Goal: Transaction & Acquisition: Purchase product/service

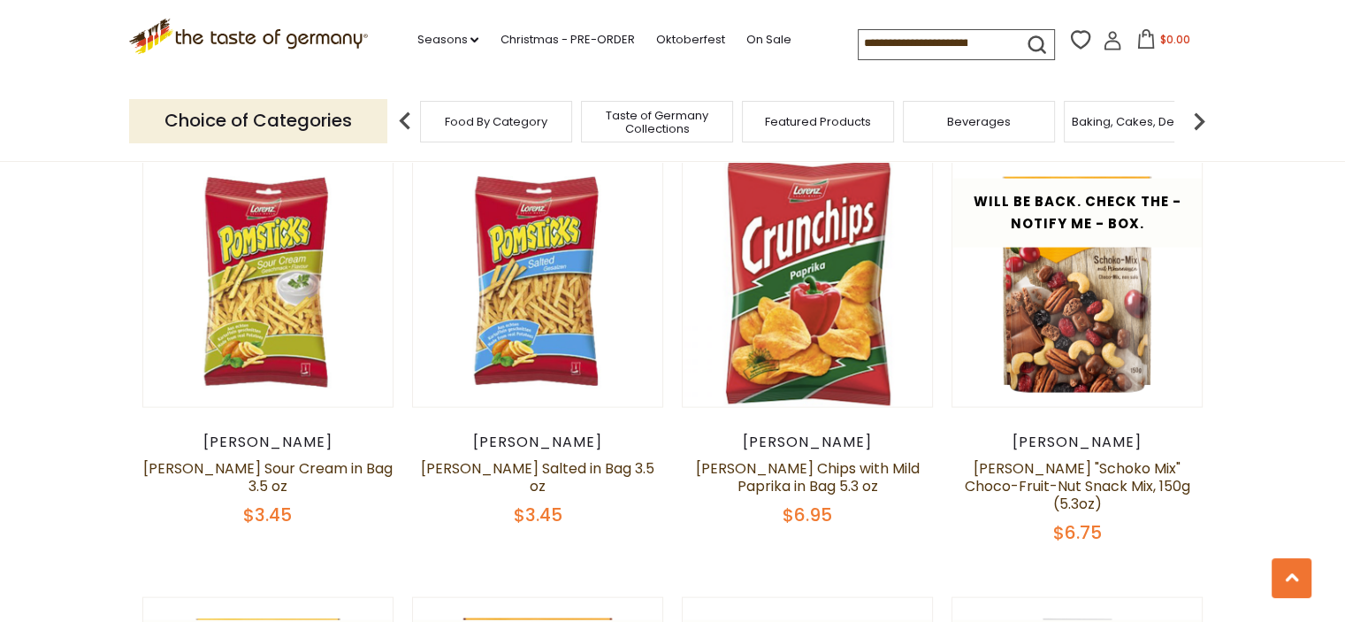
scroll to position [3626, 0]
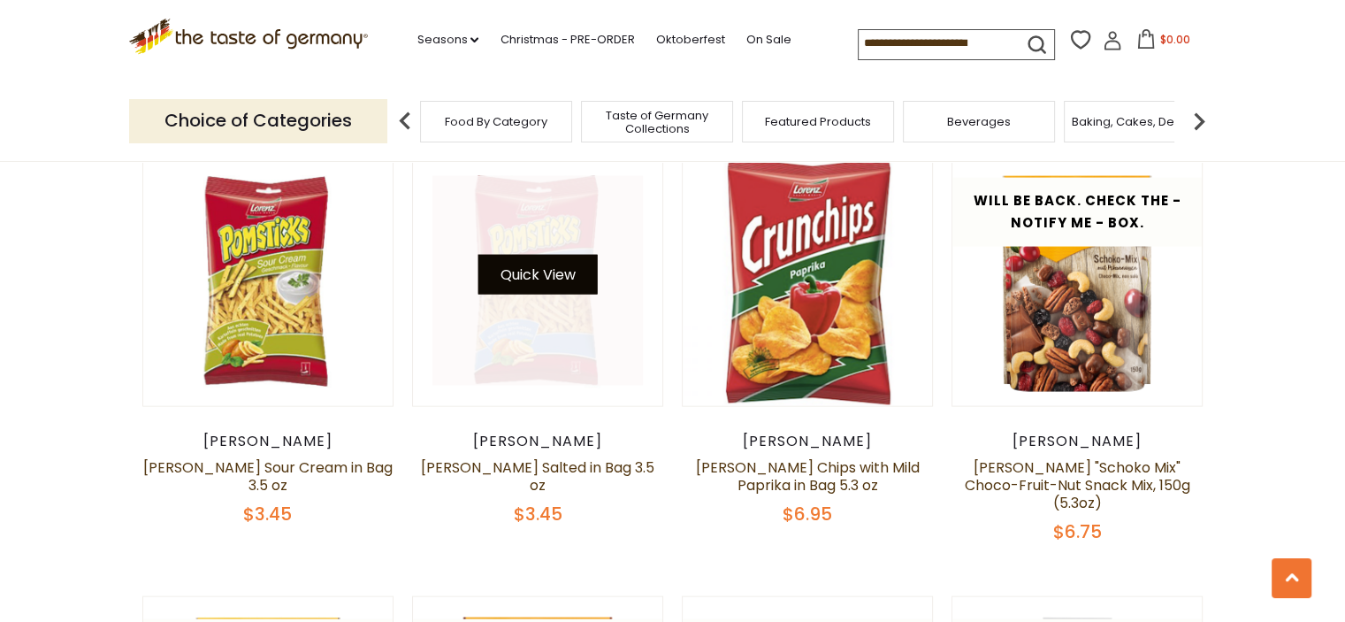
click at [524, 255] on button "Quick View" at bounding box center [537, 275] width 119 height 40
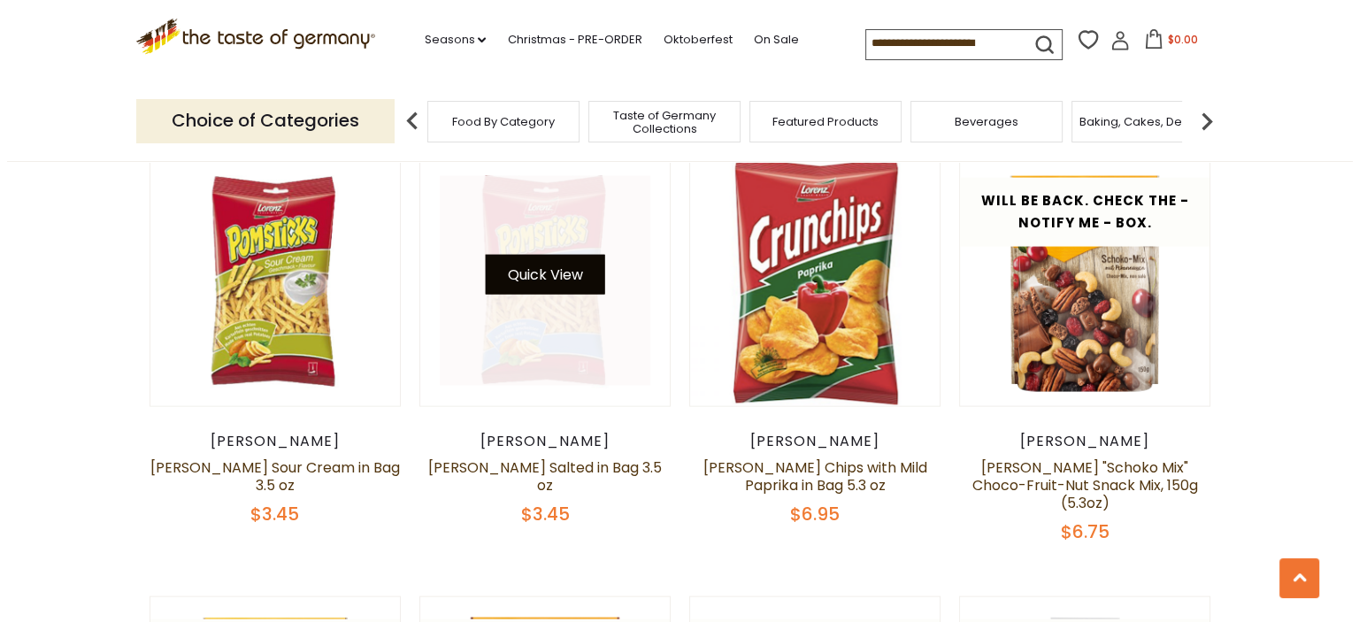
scroll to position [3630, 0]
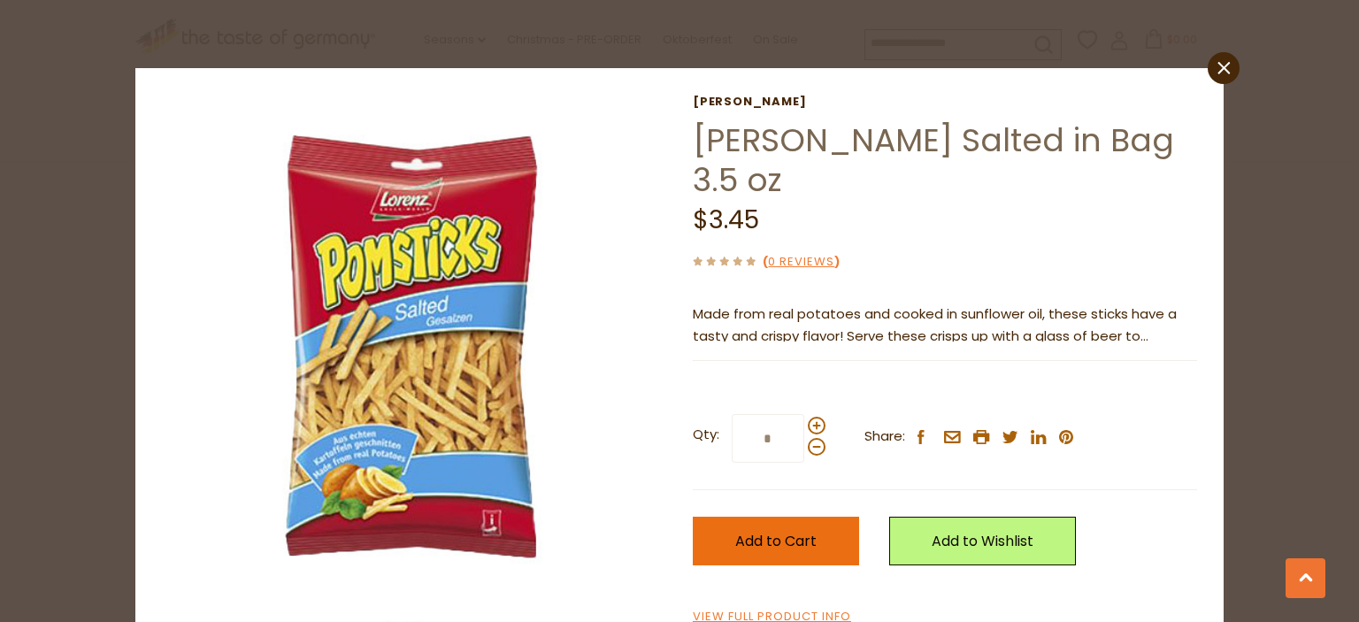
click at [758, 533] on span "Add to Cart" at bounding box center [775, 541] width 81 height 20
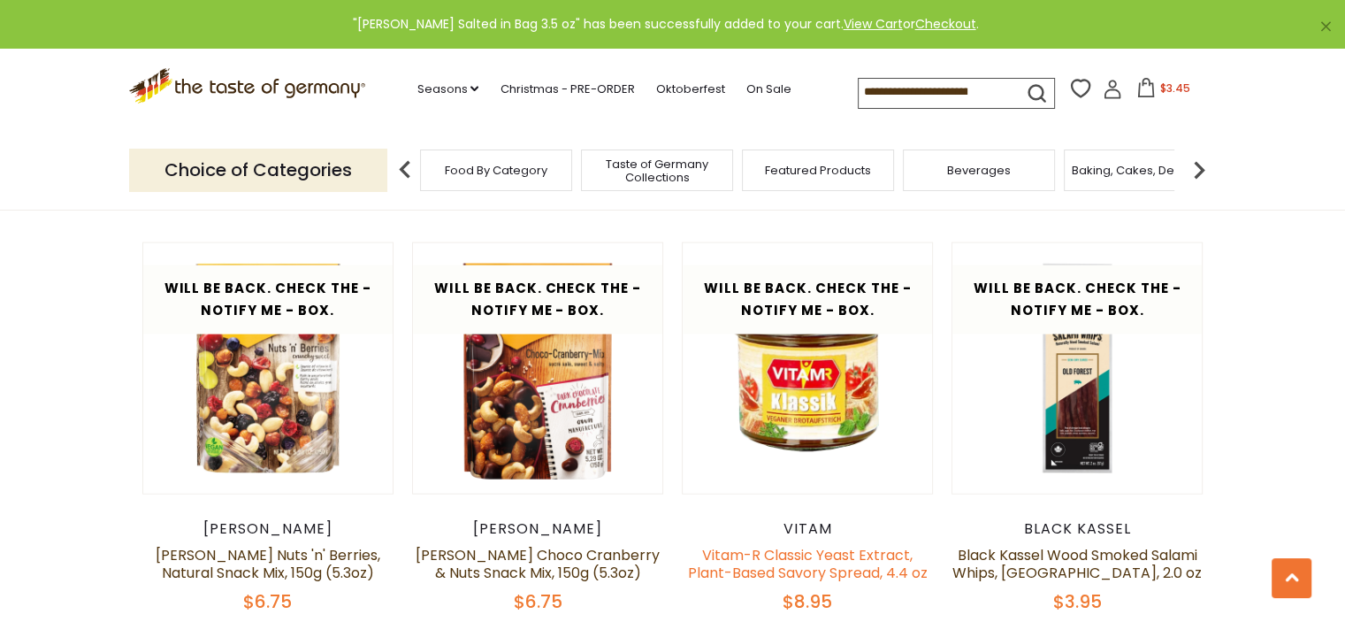
scroll to position [4069, 0]
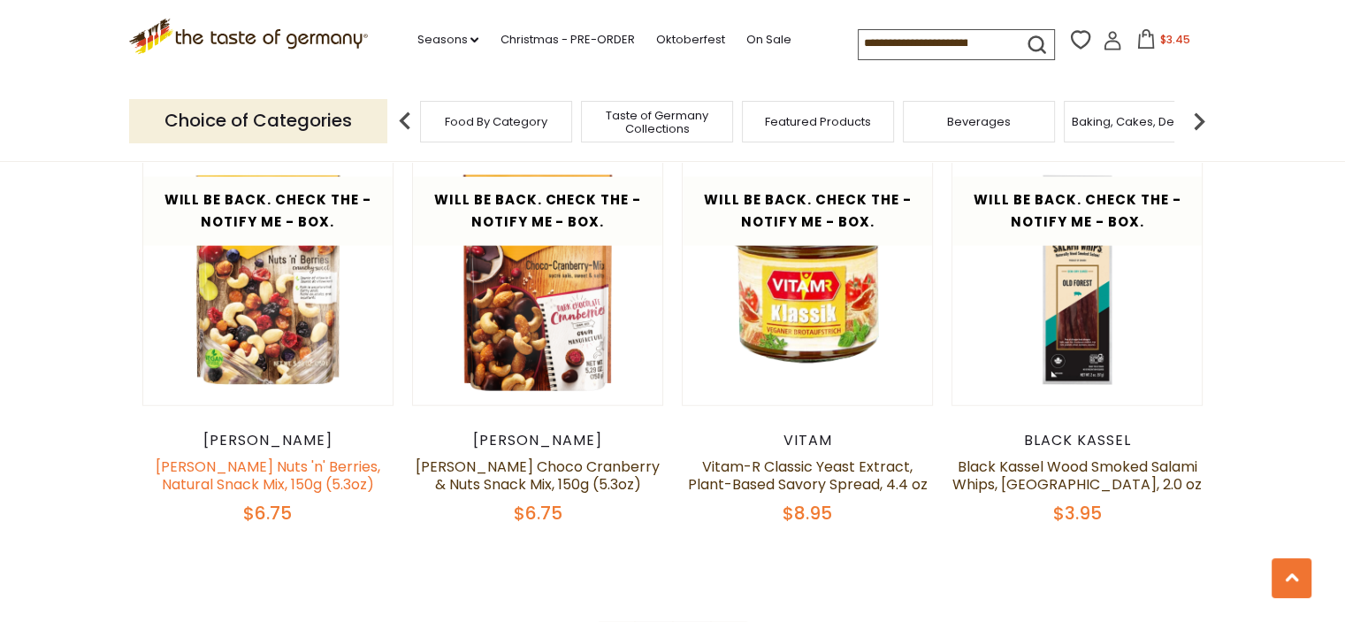
click at [288, 456] on link "Seeberger Nuts 'n' Berries, Natural Snack Mix, 150g (5.3oz)" at bounding box center [268, 475] width 225 height 38
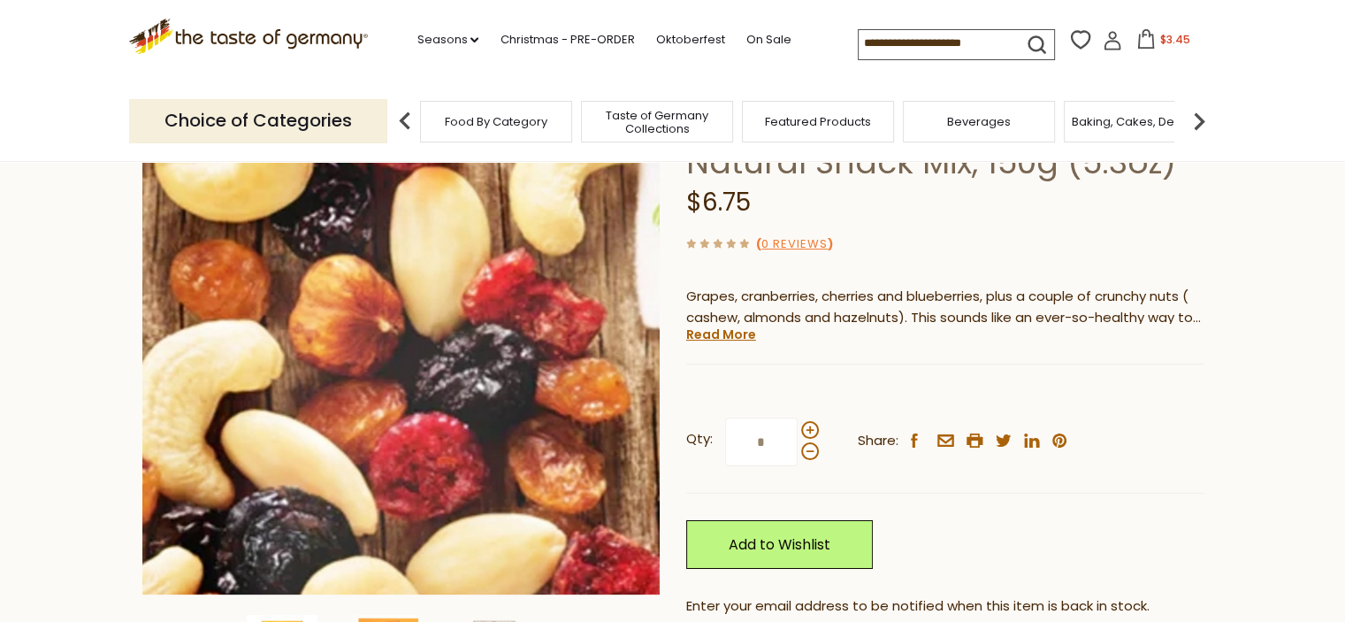
scroll to position [265, 0]
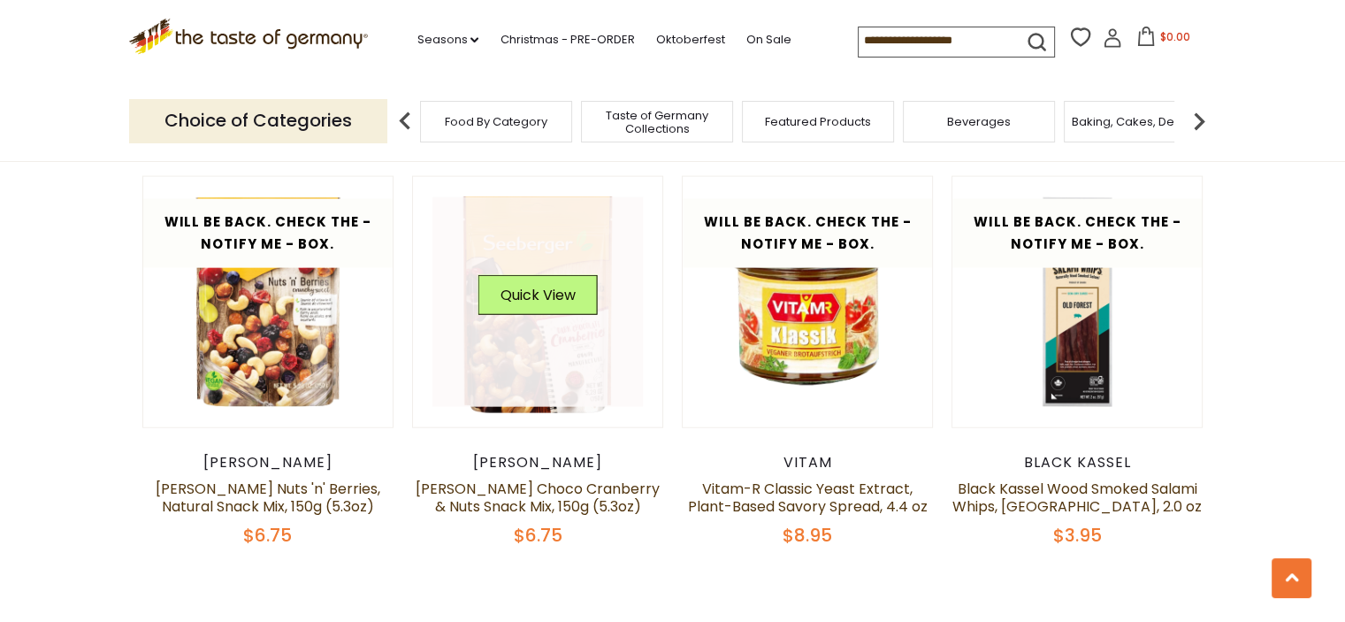
scroll to position [4069, 0]
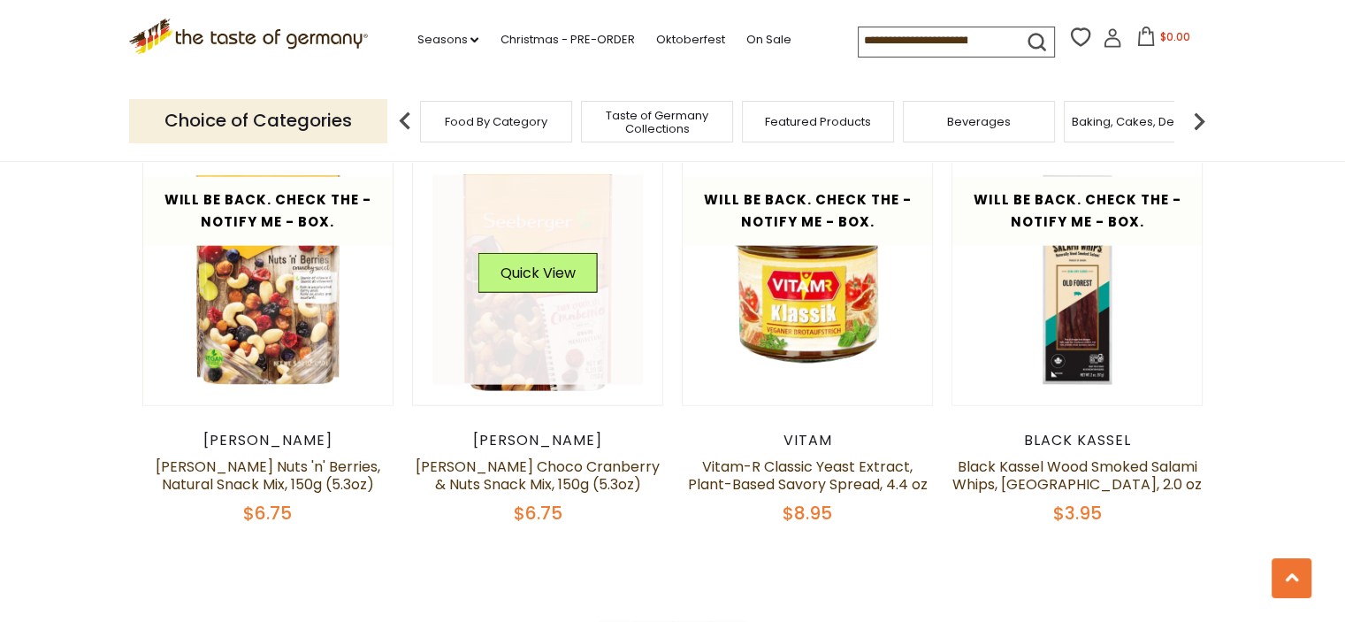
click at [520, 290] on link at bounding box center [538, 280] width 211 height 211
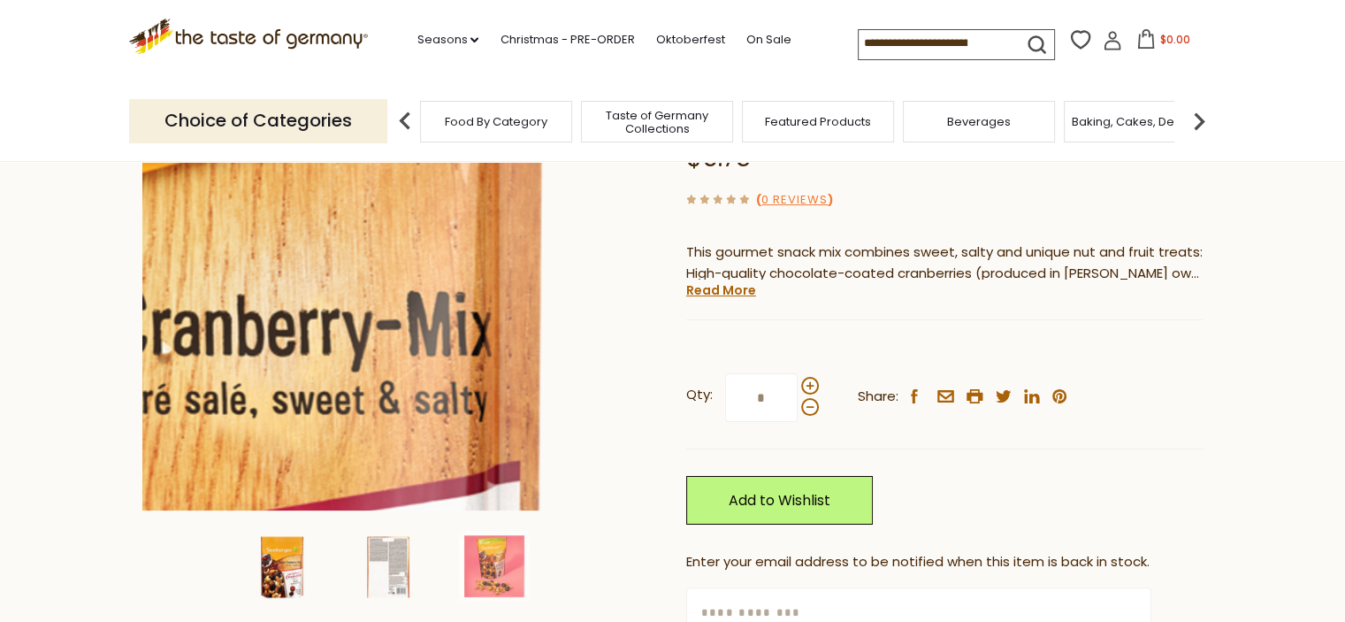
scroll to position [265, 0]
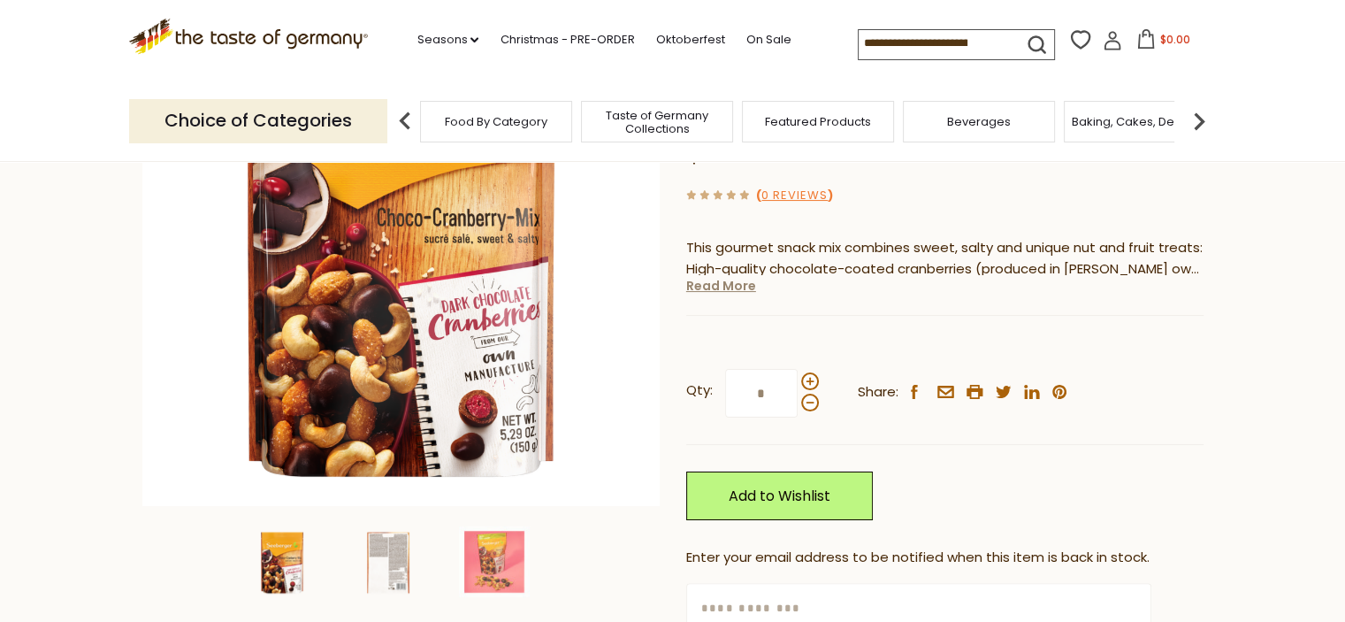
click at [716, 277] on link "Read More" at bounding box center [721, 286] width 70 height 18
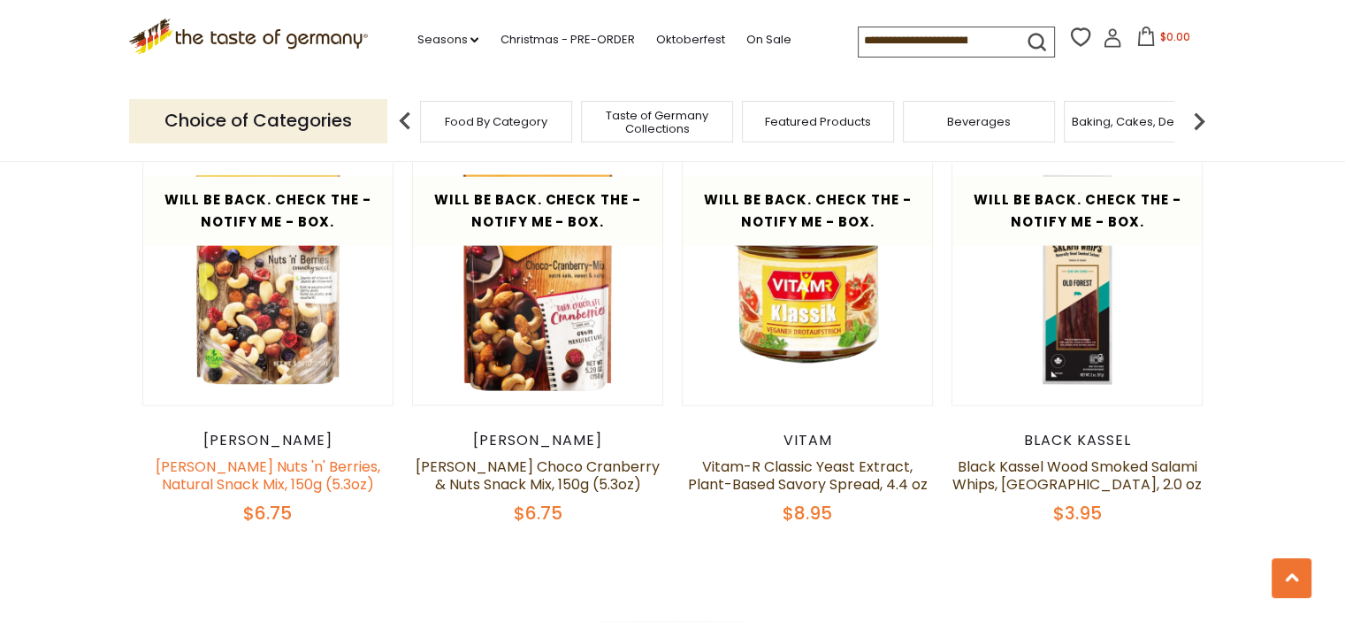
click at [246, 456] on link "[PERSON_NAME] Nuts 'n' Berries, Natural Snack Mix, 150g (5.3oz)" at bounding box center [268, 475] width 225 height 38
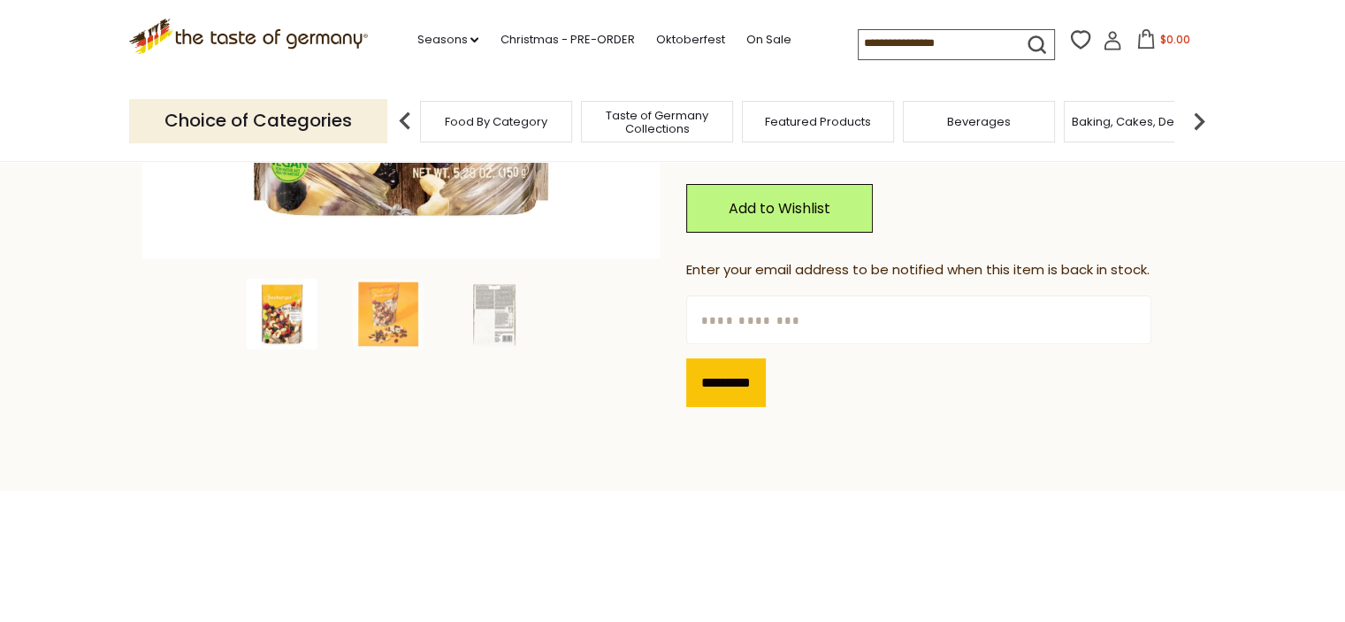
scroll to position [531, 0]
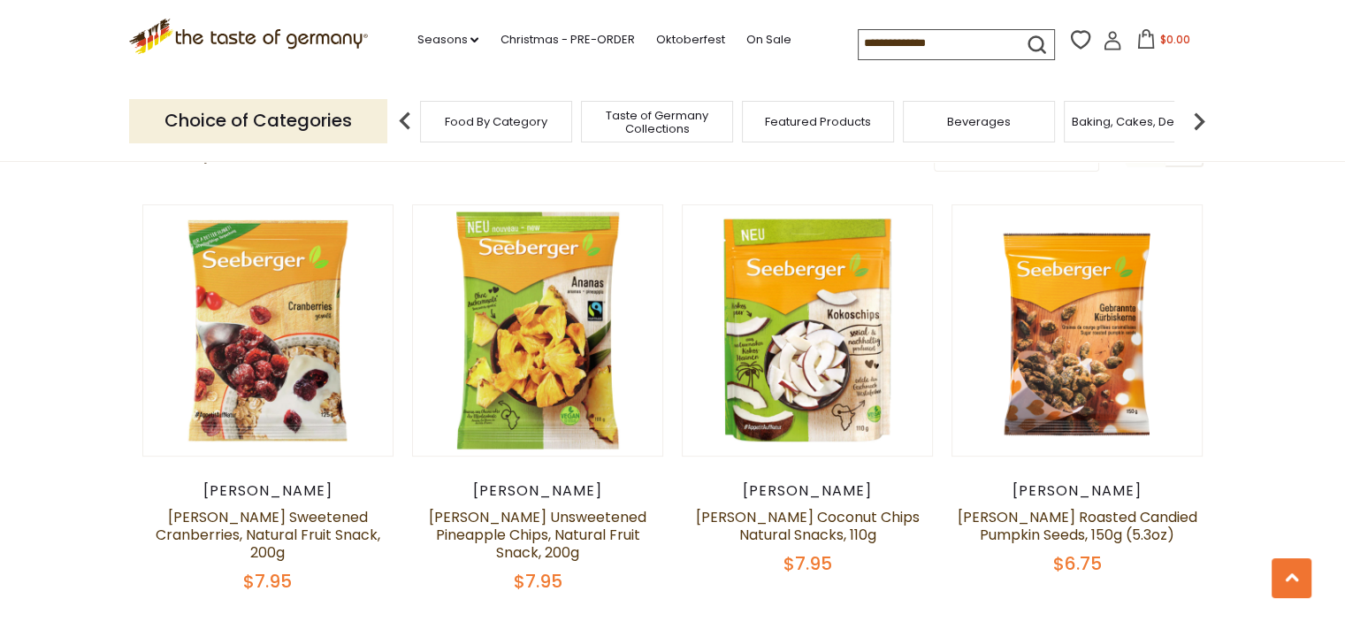
scroll to position [177, 0]
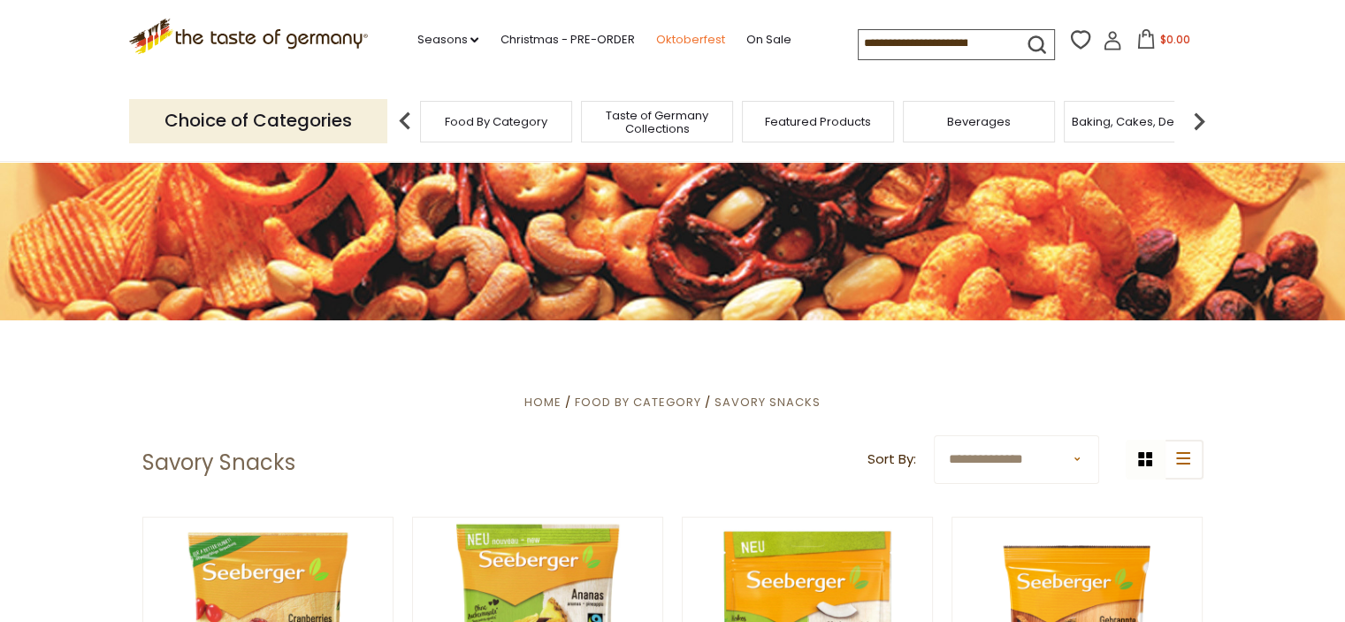
click at [676, 39] on link "Oktoberfest" at bounding box center [689, 39] width 69 height 19
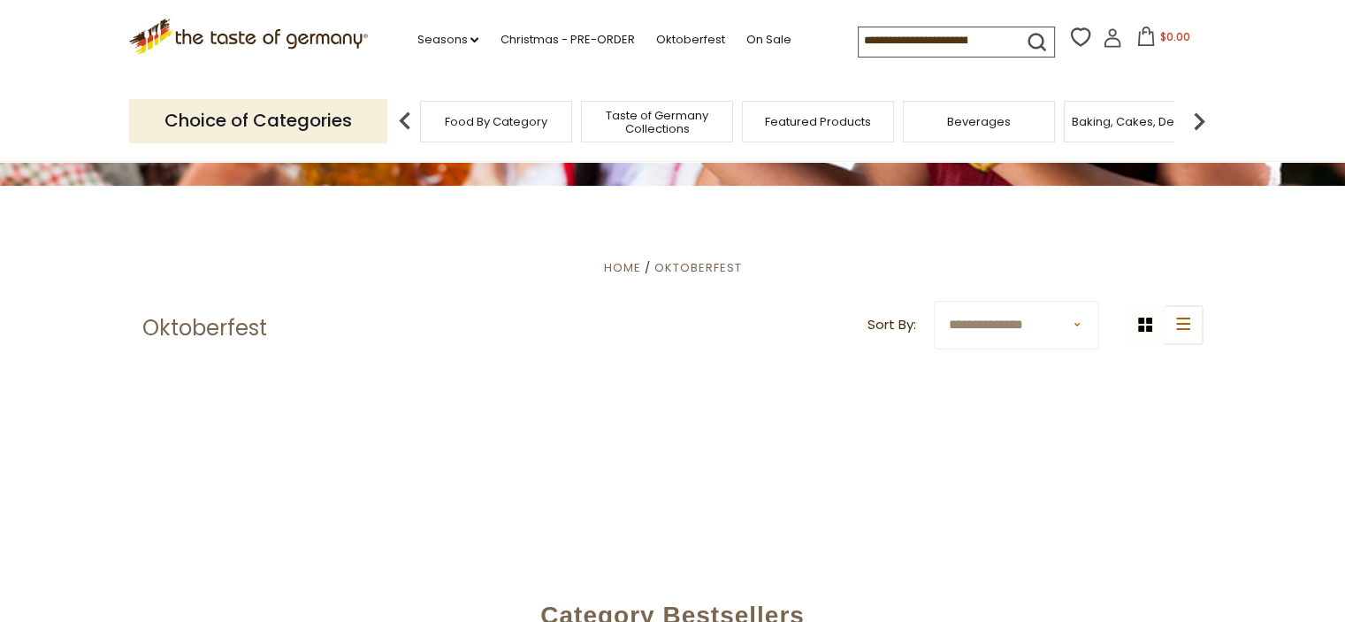
scroll to position [442, 0]
